Goal: Information Seeking & Learning: Learn about a topic

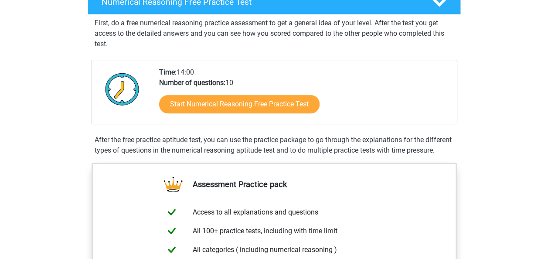
scroll to position [154, 0]
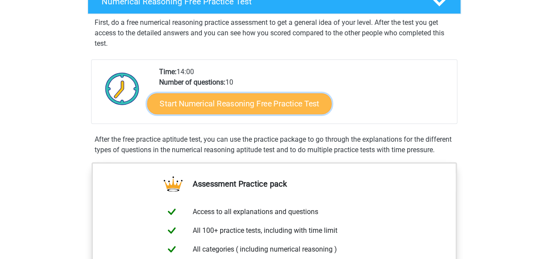
click at [201, 102] on link "Start Numerical Reasoning Free Practice Test" at bounding box center [239, 103] width 184 height 21
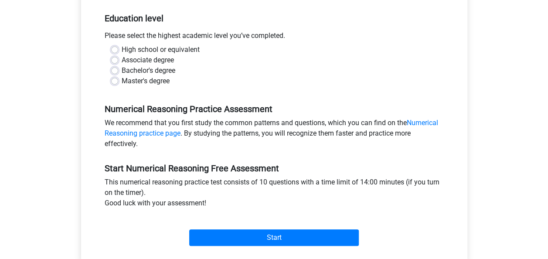
scroll to position [176, 0]
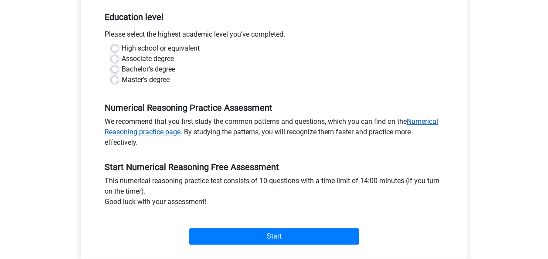
click at [171, 132] on link "Numerical Reasoning practice page" at bounding box center [272, 126] width 334 height 19
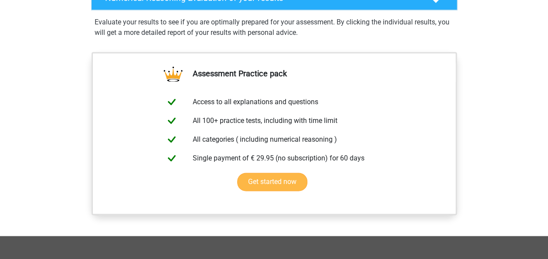
scroll to position [601, 0]
